Goal: Information Seeking & Learning: Learn about a topic

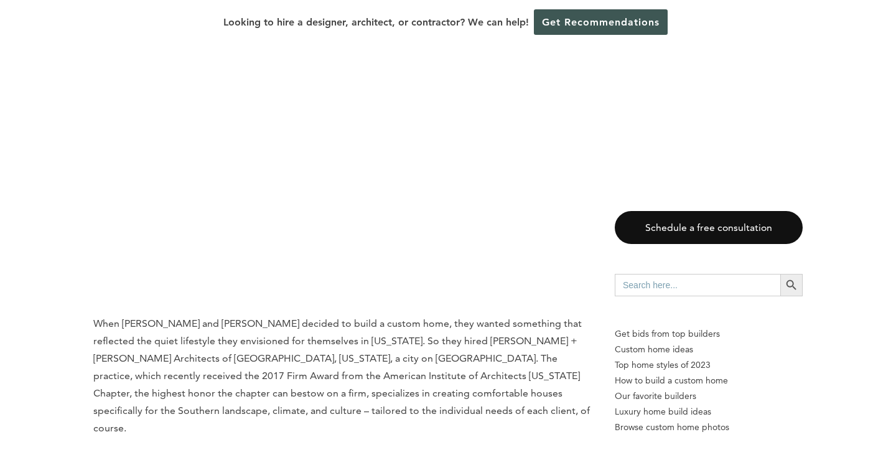
scroll to position [1010, 0]
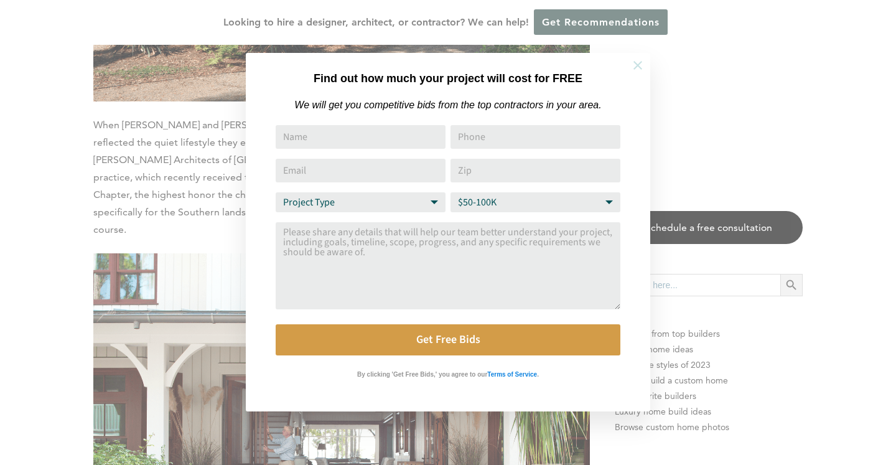
click at [637, 67] on icon at bounding box center [638, 65] width 14 height 14
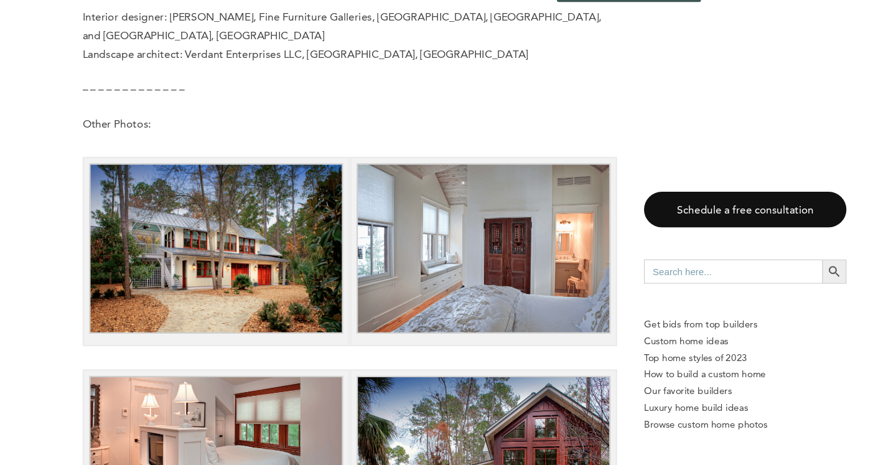
scroll to position [5197, 0]
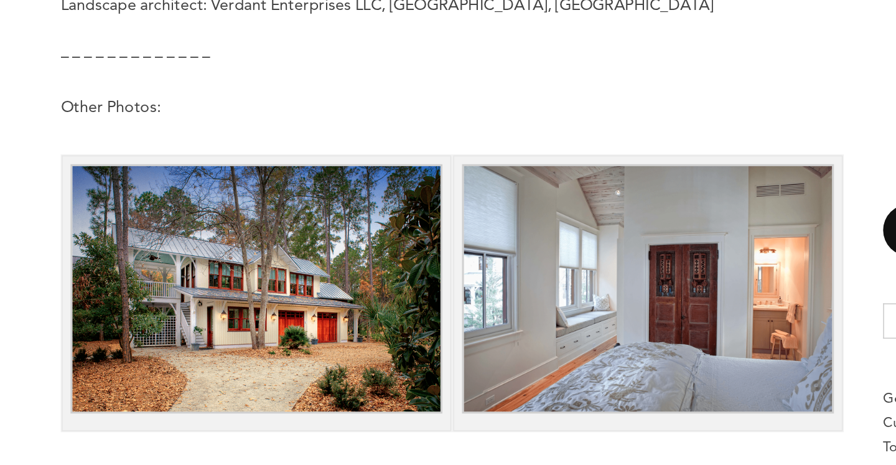
click at [378, 236] on img at bounding box center [466, 264] width 236 height 158
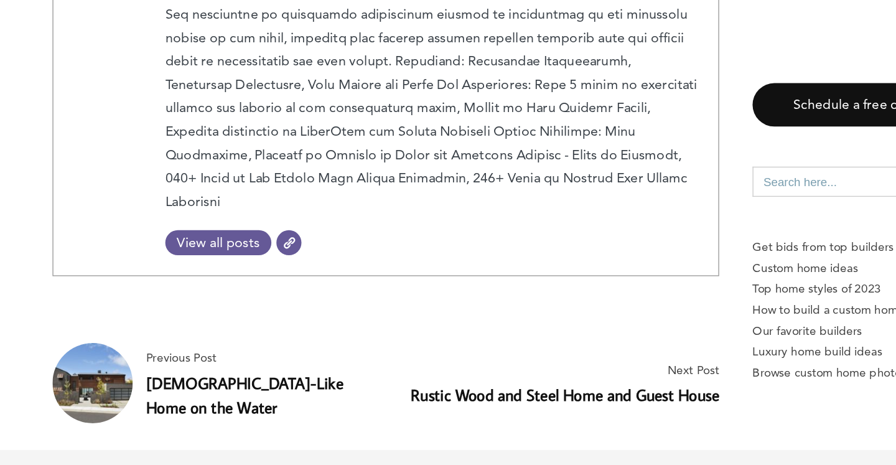
scroll to position [6828, 0]
